Goal: Information Seeking & Learning: Learn about a topic

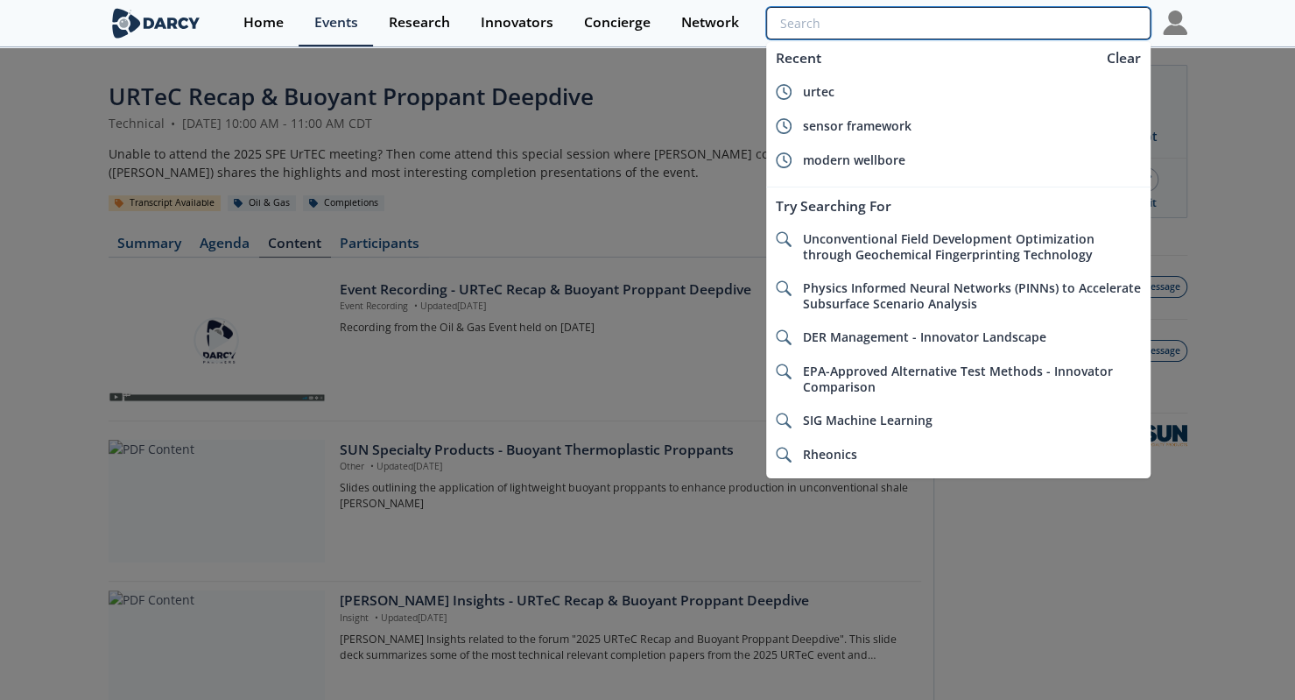
click at [1073, 32] on input "search" at bounding box center [958, 23] width 384 height 32
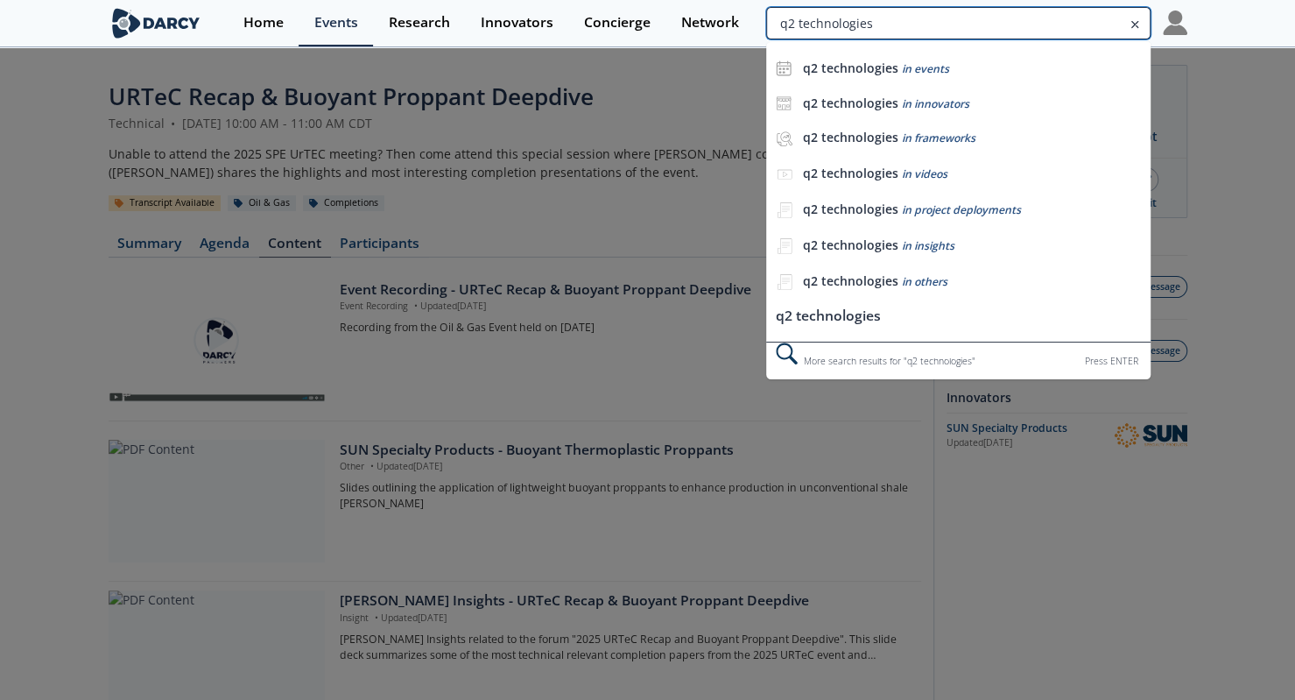
type input "q2 technologies"
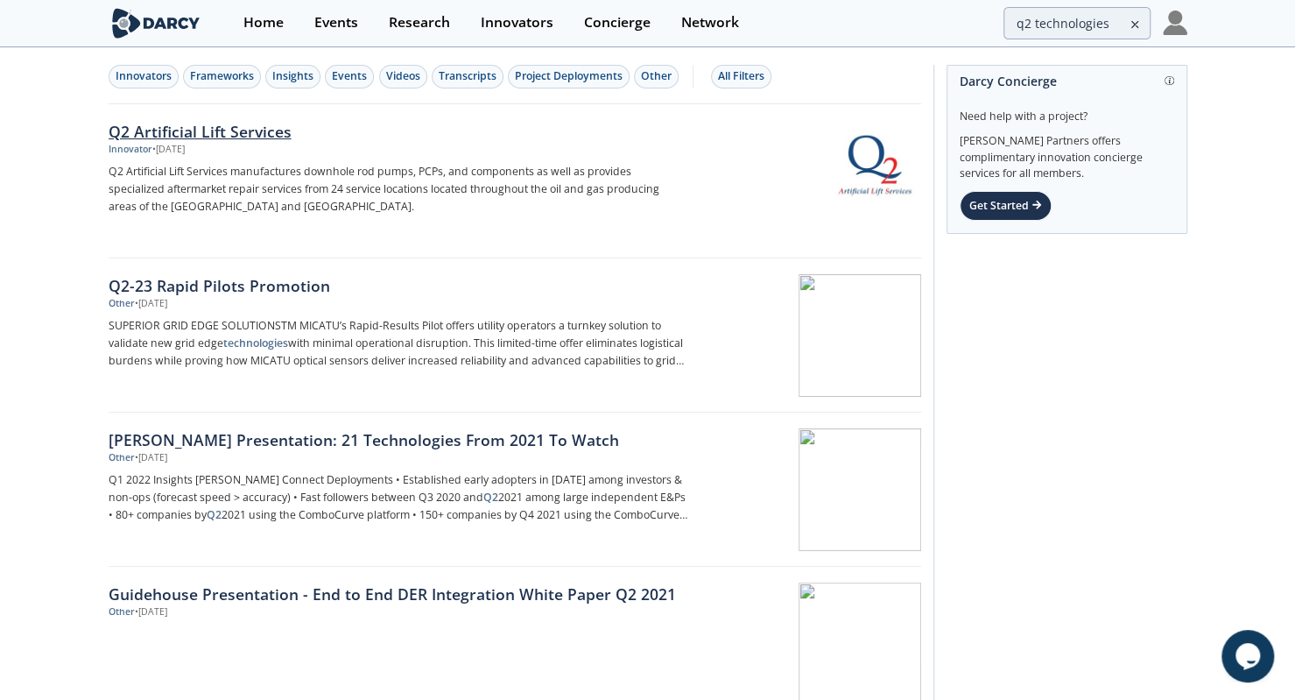
click at [286, 131] on div "Q2 Artificial Lift Services" at bounding box center [399, 131] width 580 height 23
click at [150, 77] on div "Innovators" at bounding box center [144, 76] width 56 height 16
